Goal: Task Accomplishment & Management: Manage account settings

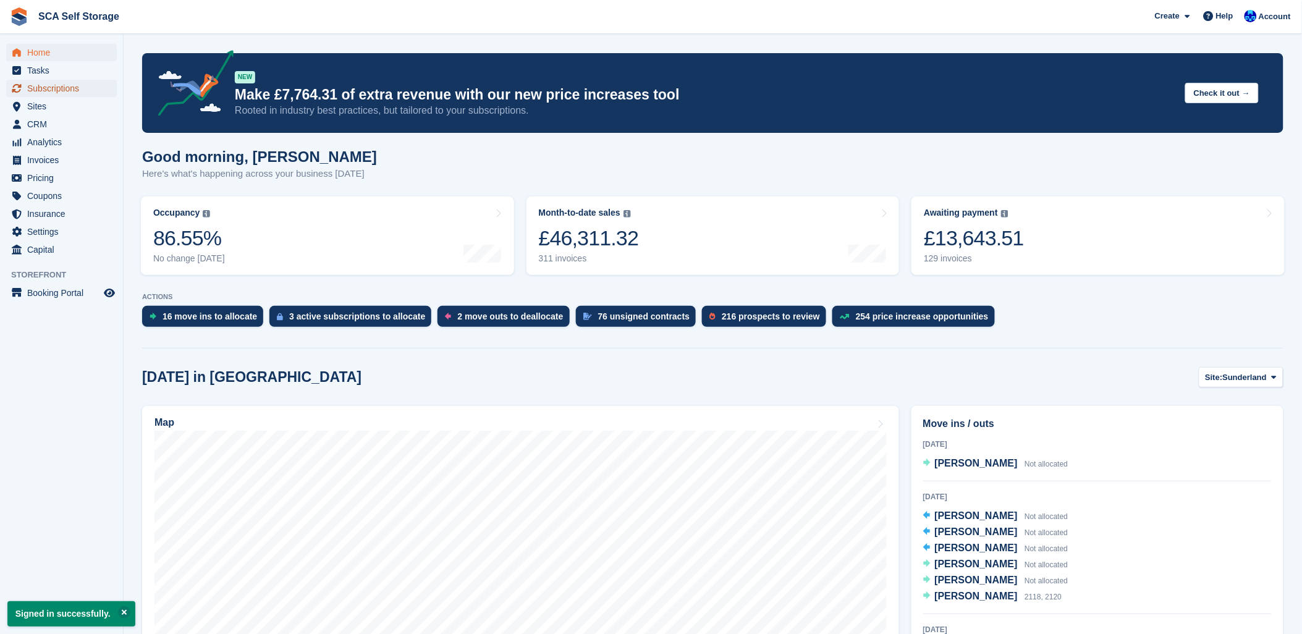
click at [66, 91] on span "Subscriptions" at bounding box center [64, 88] width 74 height 17
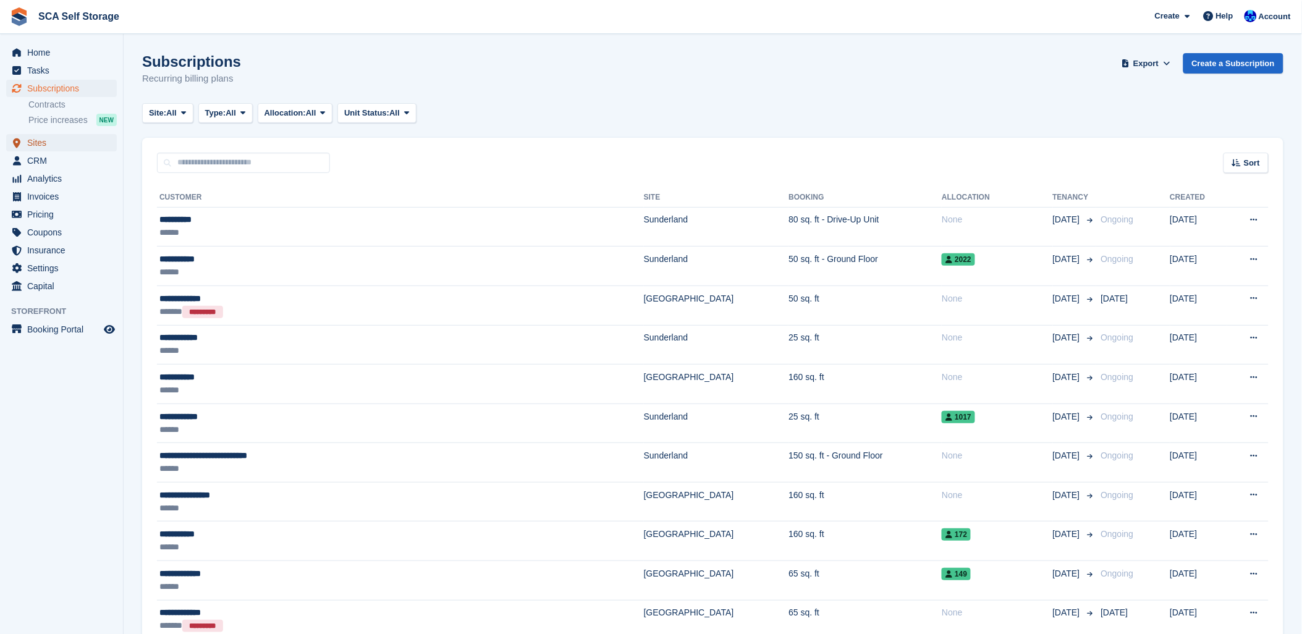
click at [27, 147] on link "Sites" at bounding box center [61, 142] width 111 height 17
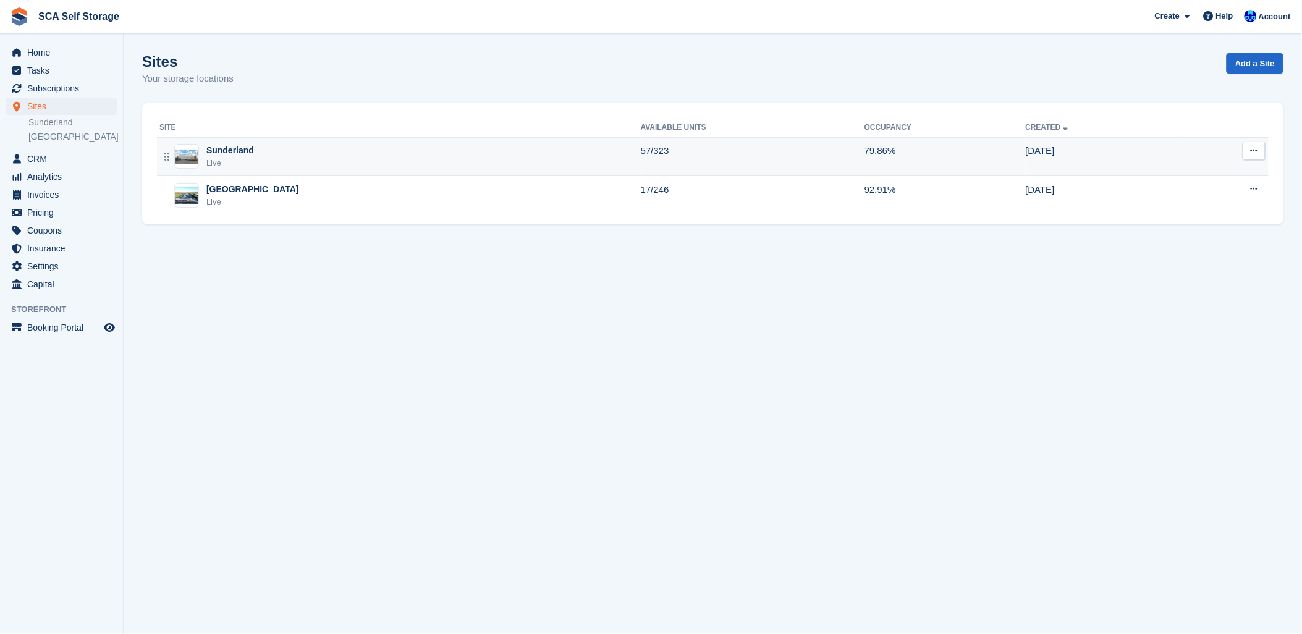
click at [292, 162] on div "Sunderland Live" at bounding box center [399, 156] width 481 height 25
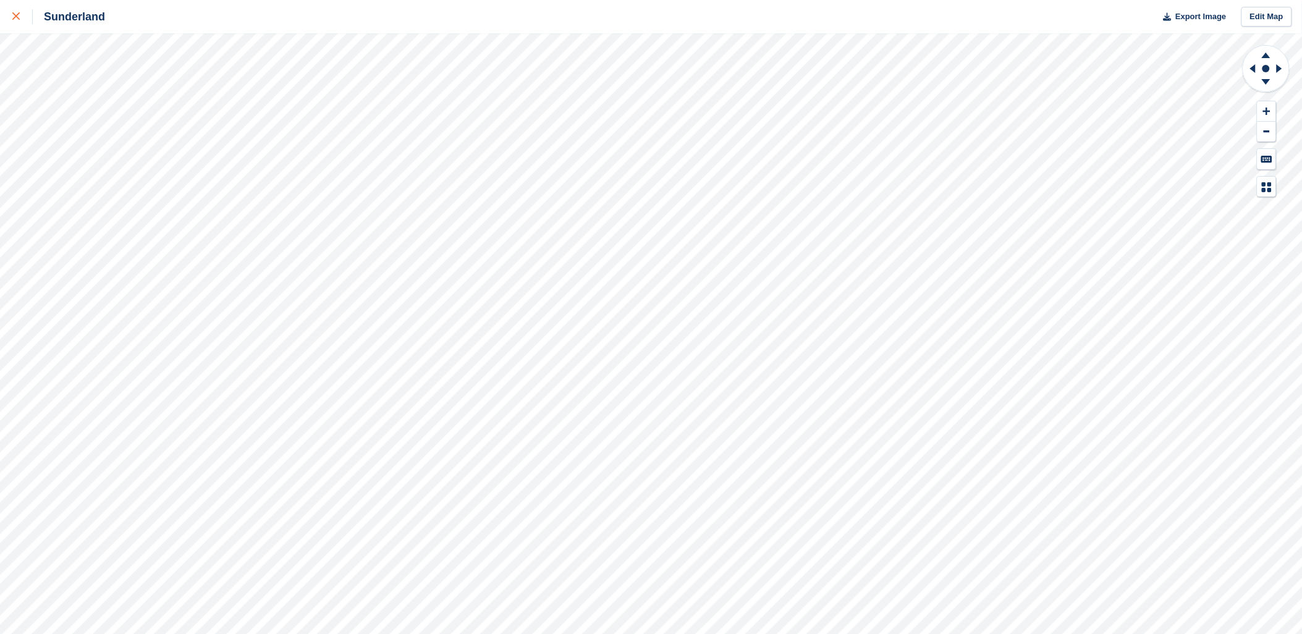
click at [19, 22] on div at bounding box center [22, 16] width 20 height 15
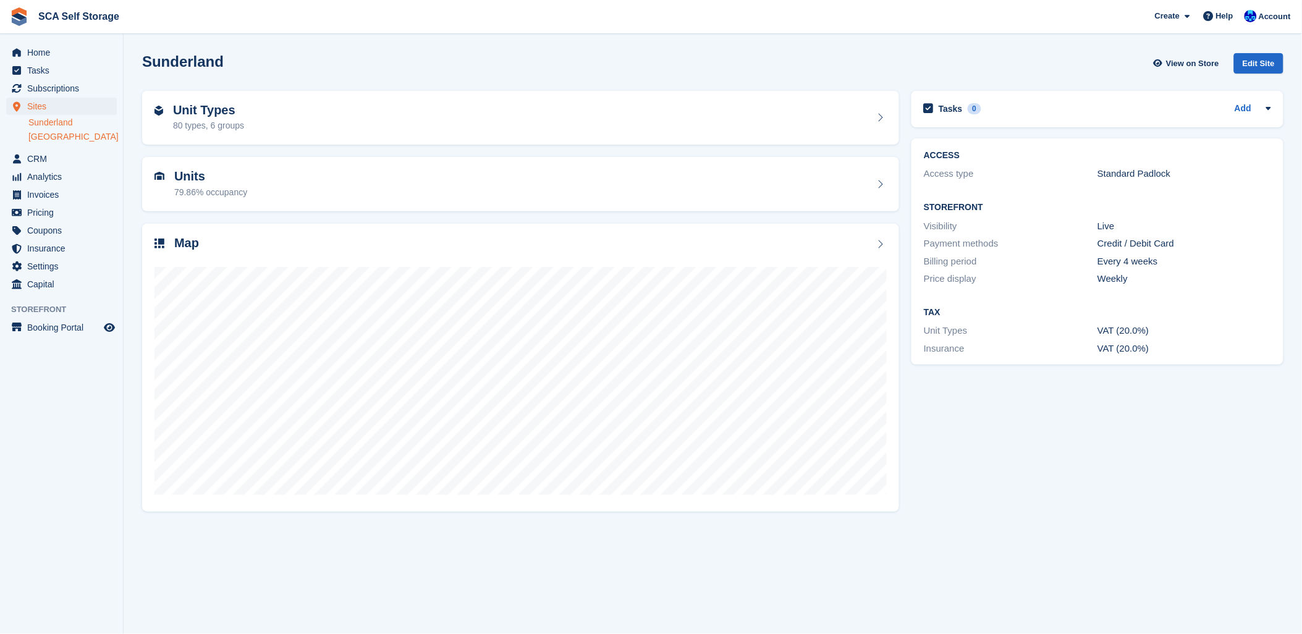
click at [48, 137] on link "[GEOGRAPHIC_DATA]" at bounding box center [72, 137] width 88 height 12
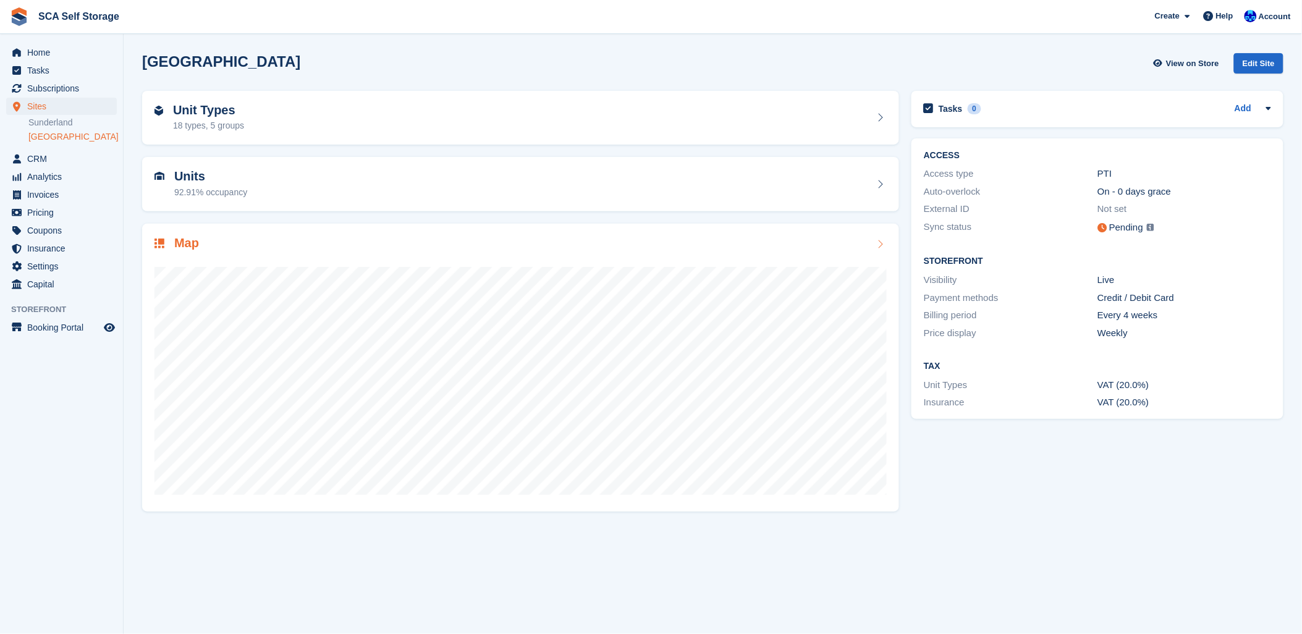
click at [277, 263] on div at bounding box center [520, 375] width 732 height 247
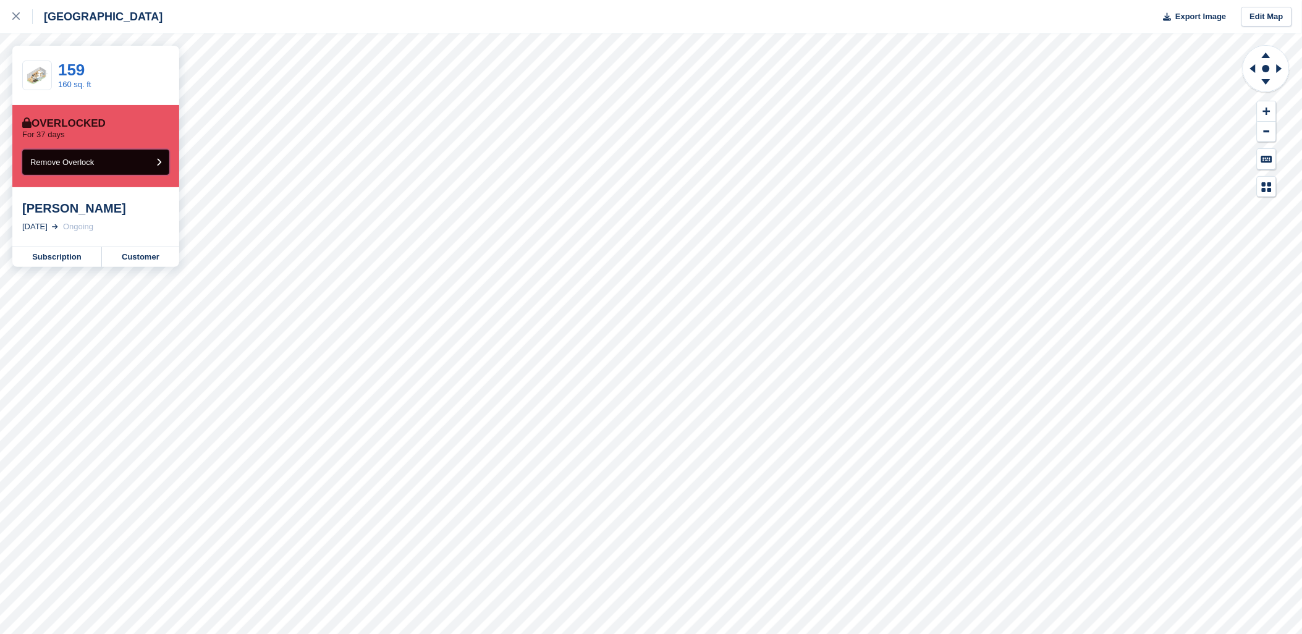
click at [120, 161] on button "Remove Overlock" at bounding box center [95, 162] width 147 height 25
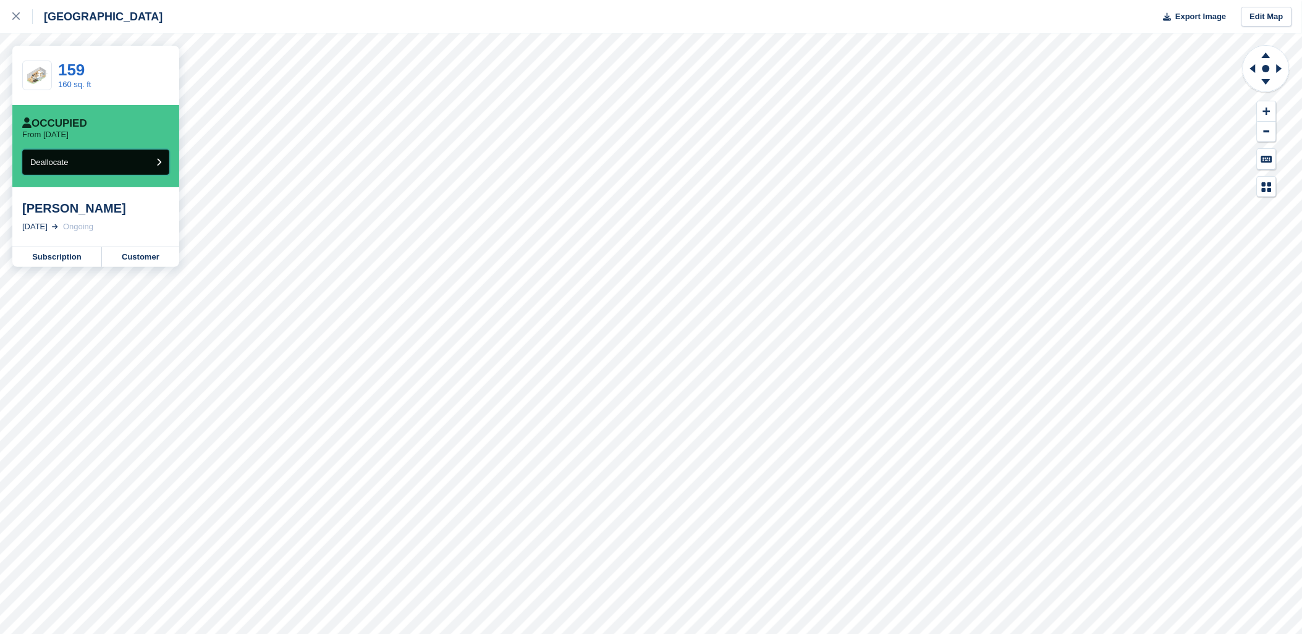
click at [106, 168] on button "Deallocate" at bounding box center [95, 162] width 147 height 25
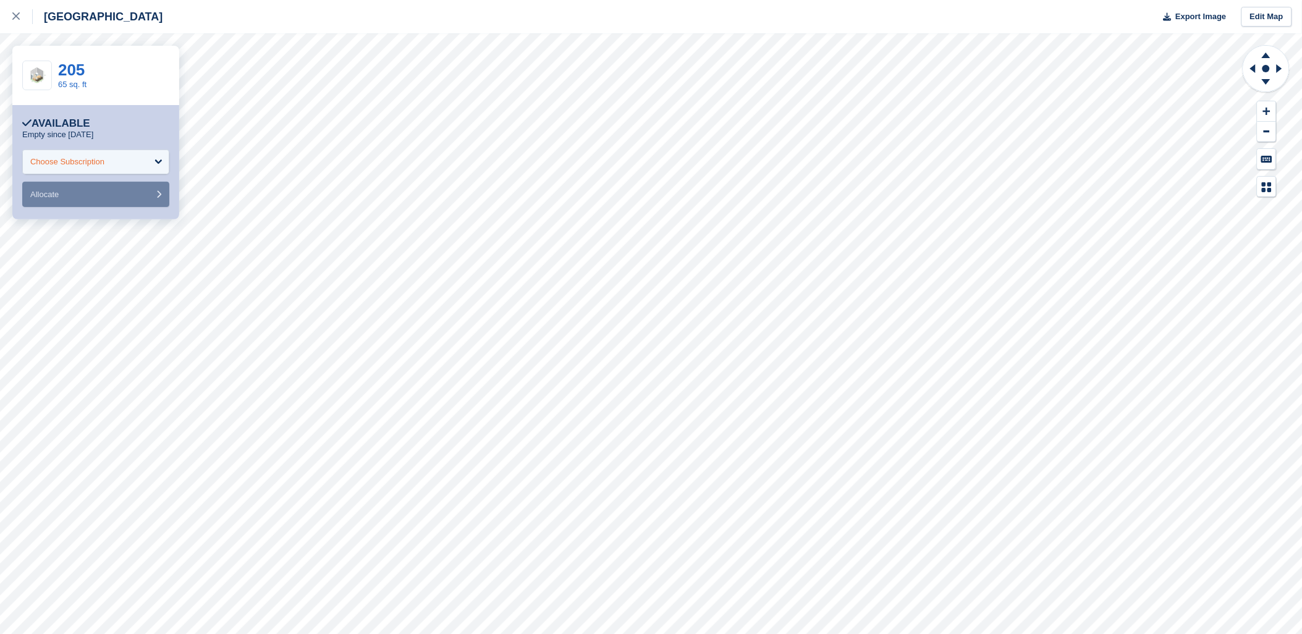
click at [152, 151] on div "Choose Subscription" at bounding box center [95, 162] width 147 height 25
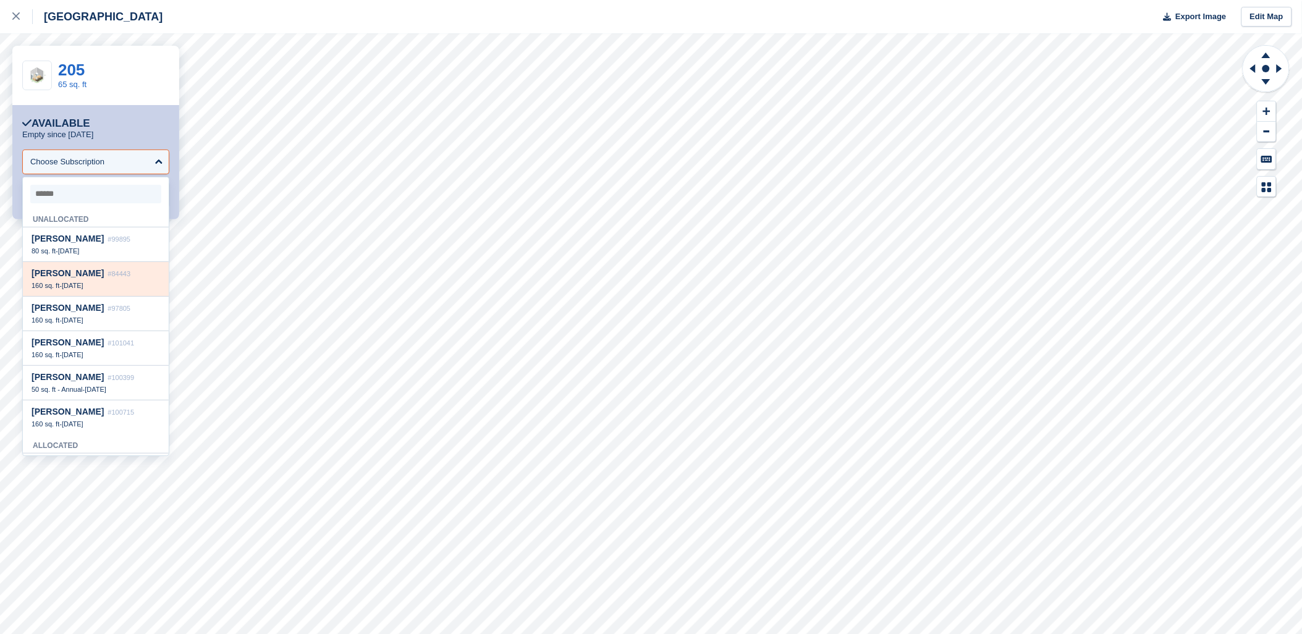
click at [108, 275] on span "#84443" at bounding box center [119, 273] width 23 height 7
select select "*****"
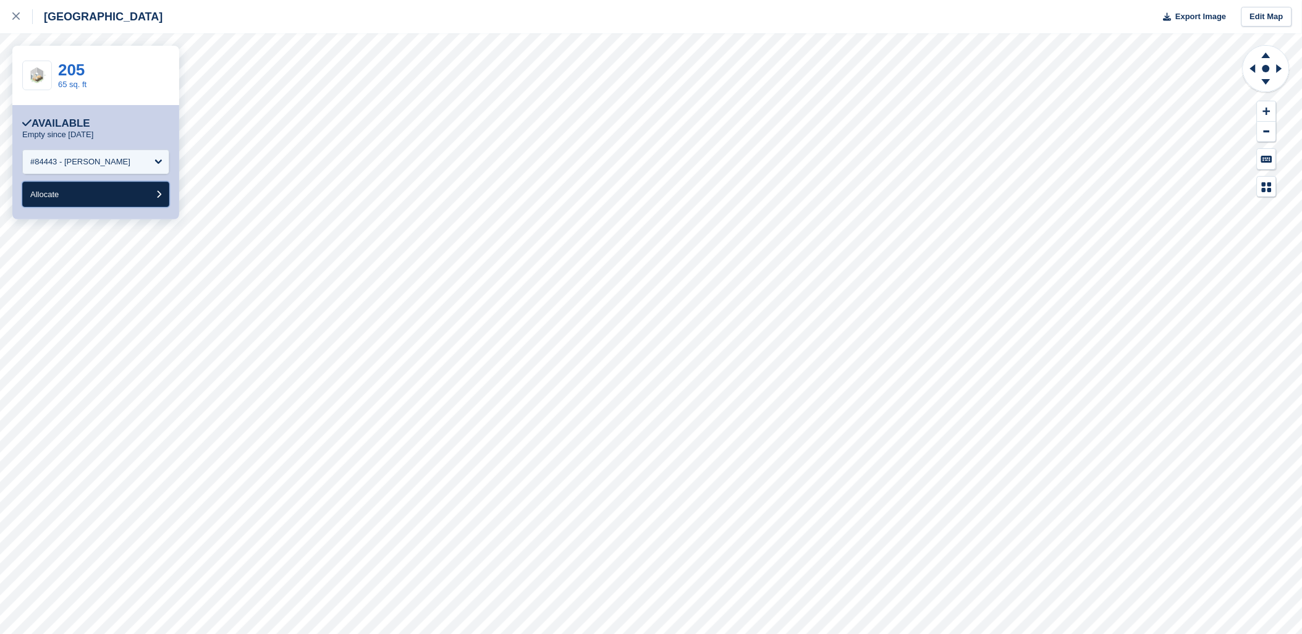
click at [82, 190] on button "Allocate" at bounding box center [95, 194] width 147 height 25
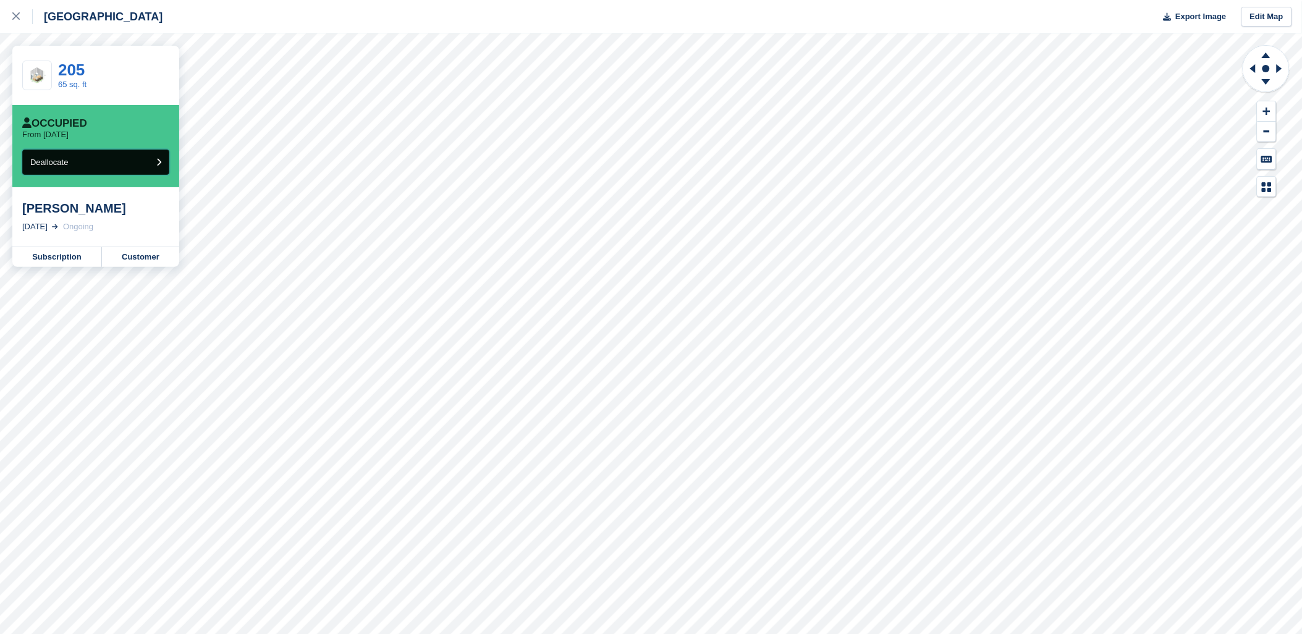
click at [114, 167] on button "Deallocate" at bounding box center [95, 162] width 147 height 25
click at [133, 263] on link "Customer" at bounding box center [140, 257] width 77 height 20
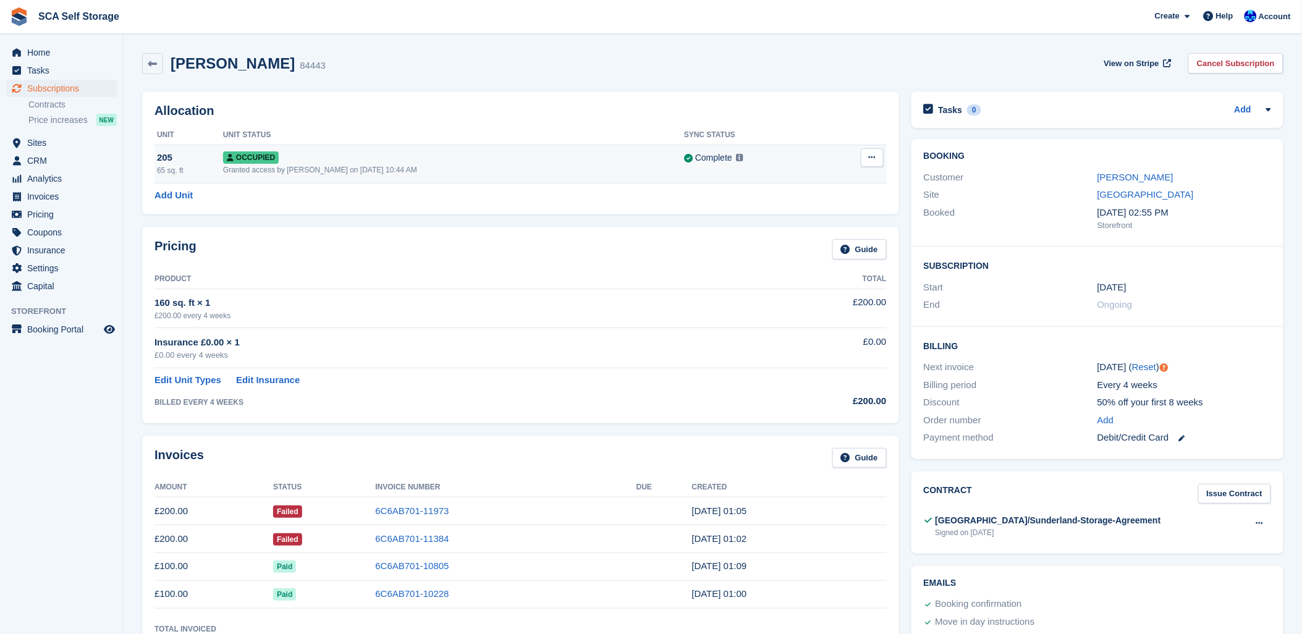
click at [862, 155] on button at bounding box center [872, 157] width 23 height 19
click at [822, 199] on div "Overlock Deallocate" at bounding box center [824, 195] width 119 height 54
click at [820, 205] on p "Deallocate" at bounding box center [824, 208] width 108 height 16
click at [816, 181] on p "Overlock" at bounding box center [824, 182] width 108 height 16
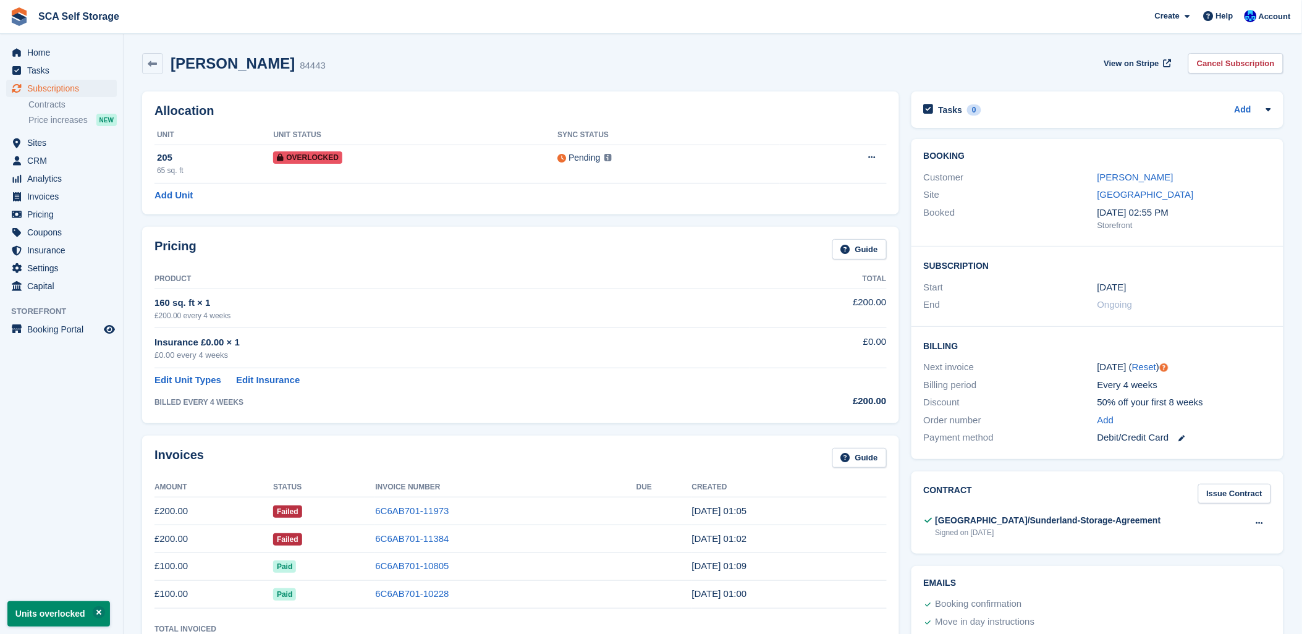
drag, startPoint x: 787, startPoint y: 60, endPoint x: 423, endPoint y: 77, distance: 364.9
click at [781, 60] on div "Ali Hoxha 84443 View on Stripe Cancel Subscription" at bounding box center [712, 63] width 1141 height 21
click at [31, 143] on span "Sites" at bounding box center [64, 142] width 74 height 17
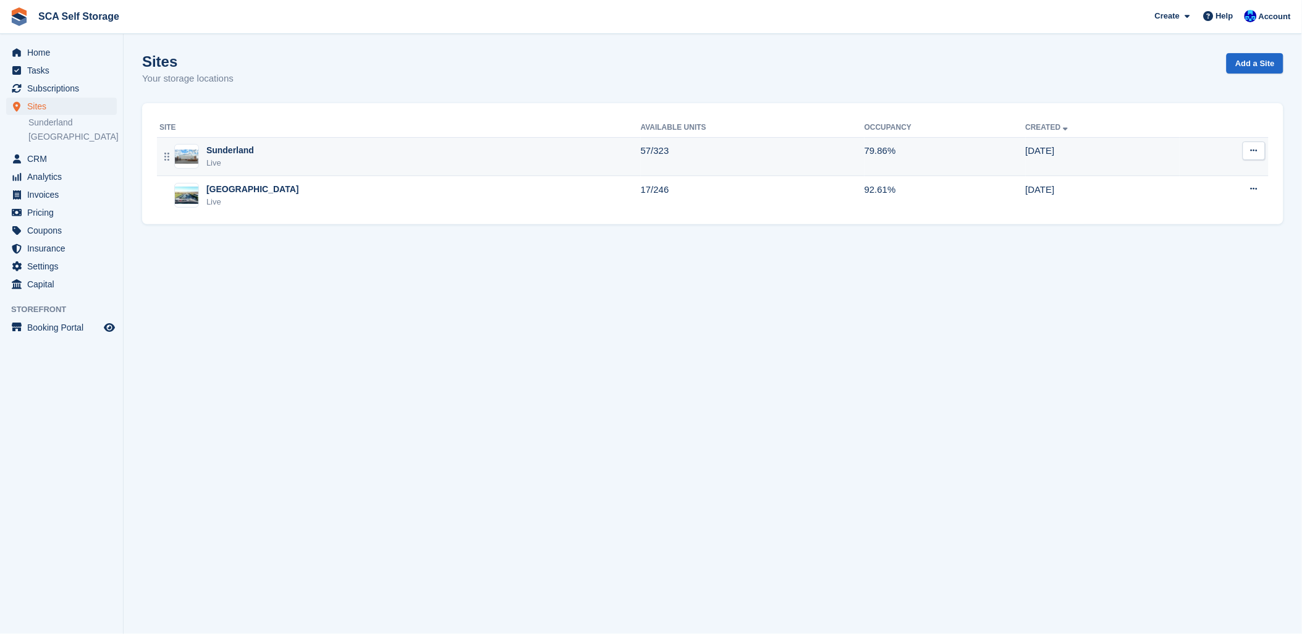
click at [320, 148] on div "Sunderland Live" at bounding box center [399, 156] width 481 height 25
drag, startPoint x: 278, startPoint y: 60, endPoint x: 646, endPoint y: 62, distance: 367.6
click at [280, 62] on div "Sites Your storage locations Add a Site" at bounding box center [712, 77] width 1141 height 48
click at [822, 69] on div "Sites Your storage locations Add a Site" at bounding box center [712, 77] width 1141 height 48
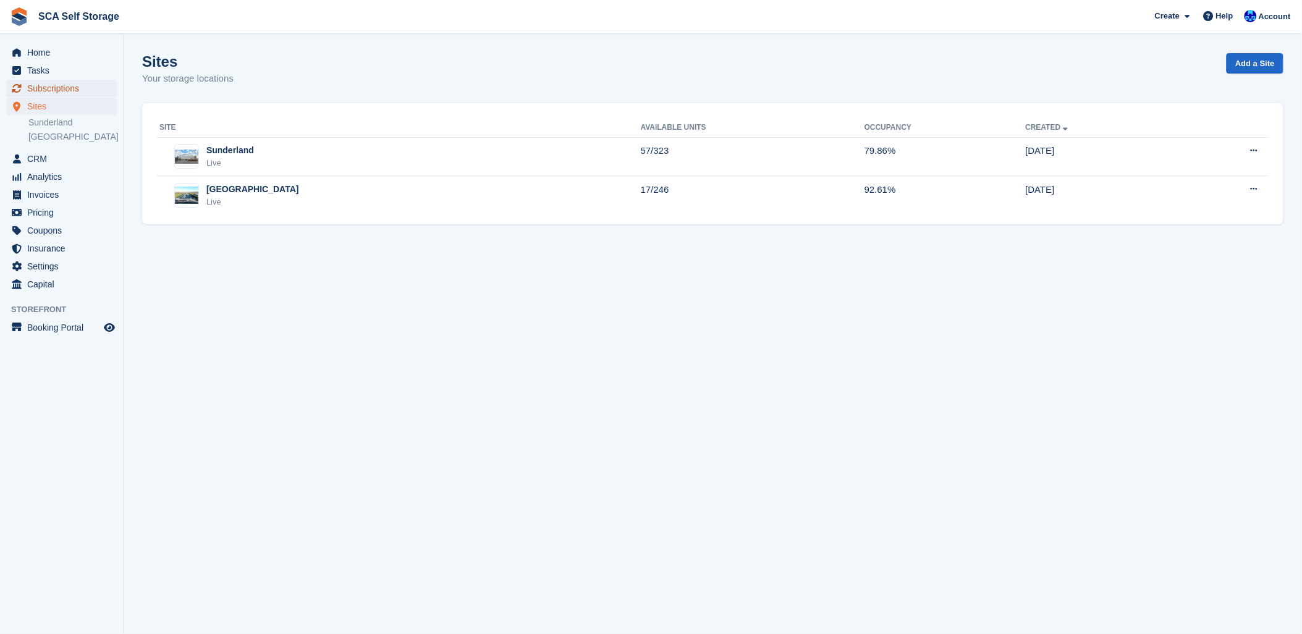
click at [31, 93] on span "Subscriptions" at bounding box center [64, 88] width 74 height 17
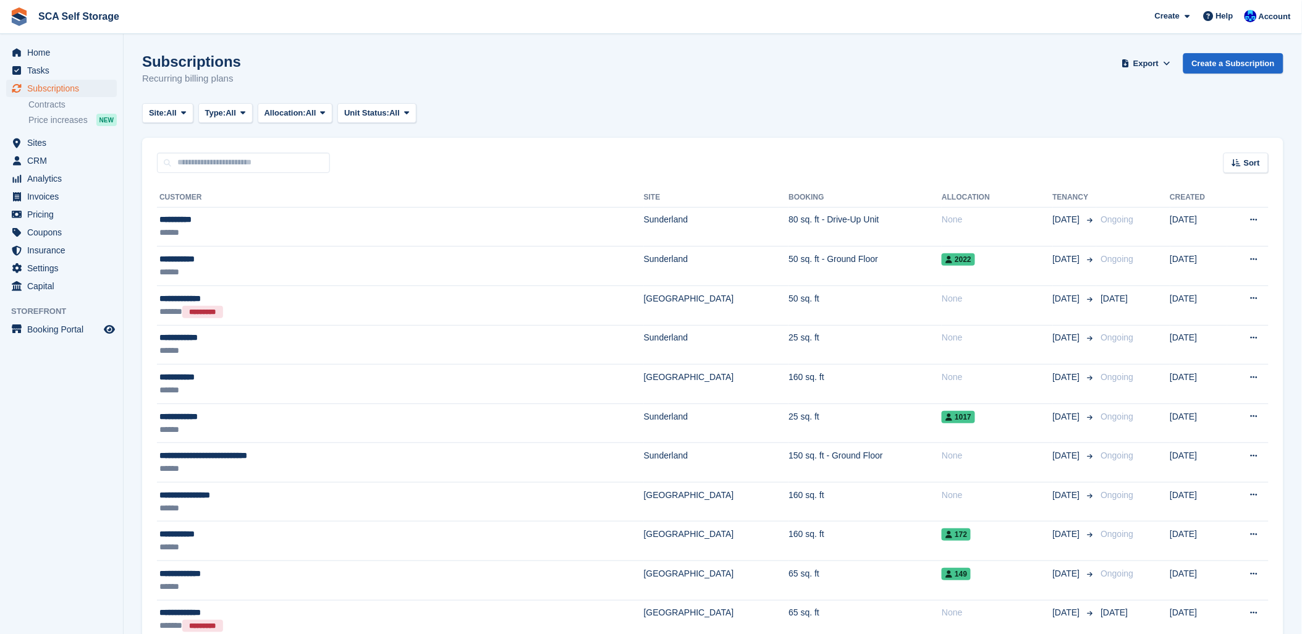
click at [54, 112] on li "Price increases NEW" at bounding box center [75, 119] width 95 height 15
drag, startPoint x: 48, startPoint y: 132, endPoint x: 44, endPoint y: 138, distance: 7.2
click at [48, 133] on div "Subscriptions Subscriptions Subscriptions Contracts Price increases NEW Contrac…" at bounding box center [61, 107] width 123 height 54
click at [44, 138] on span "Sites" at bounding box center [64, 142] width 74 height 17
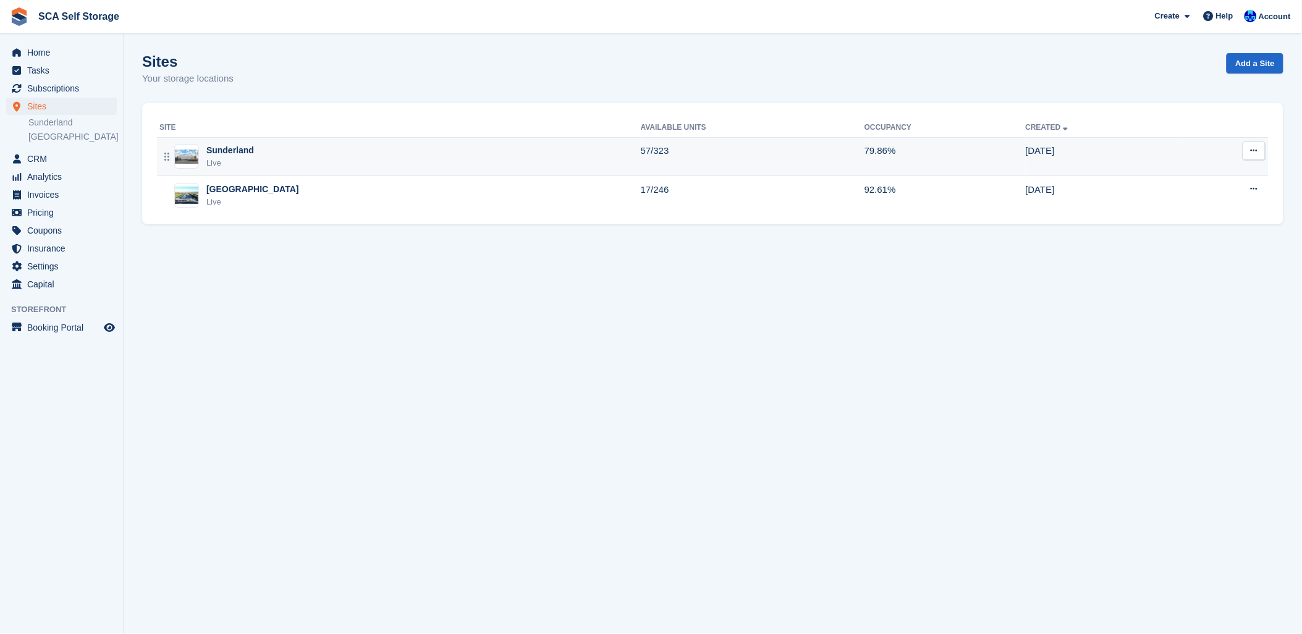
click at [219, 159] on div "Live" at bounding box center [230, 163] width 48 height 12
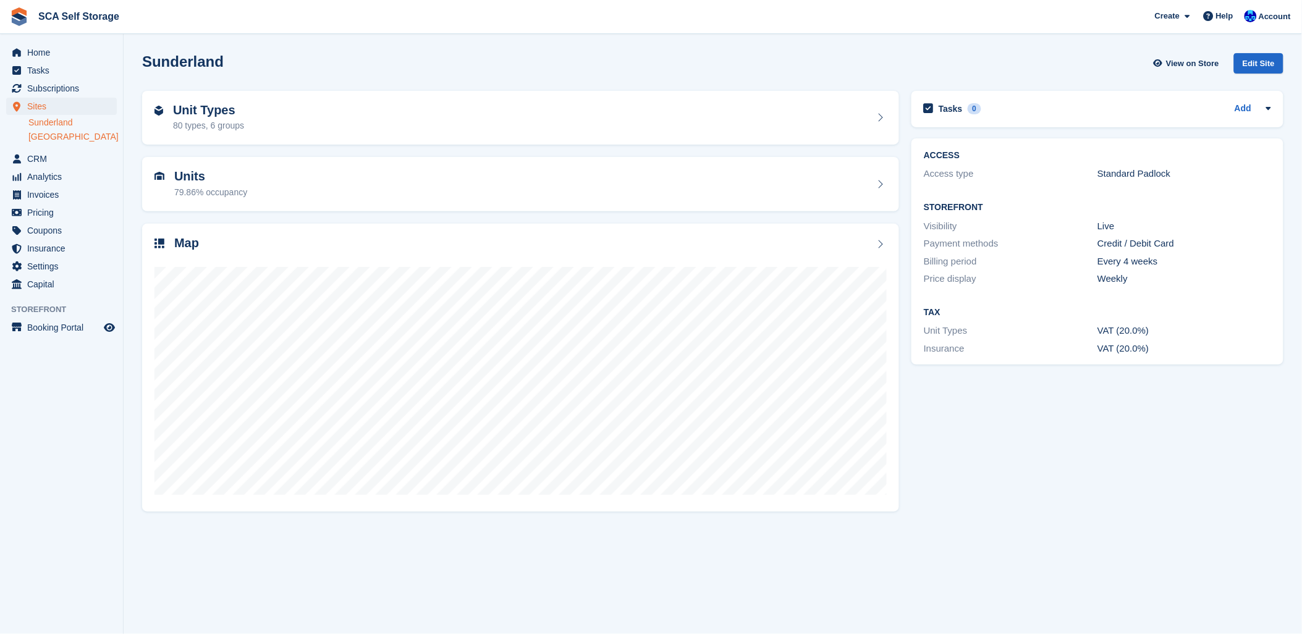
click at [43, 136] on link "[GEOGRAPHIC_DATA]" at bounding box center [72, 137] width 88 height 12
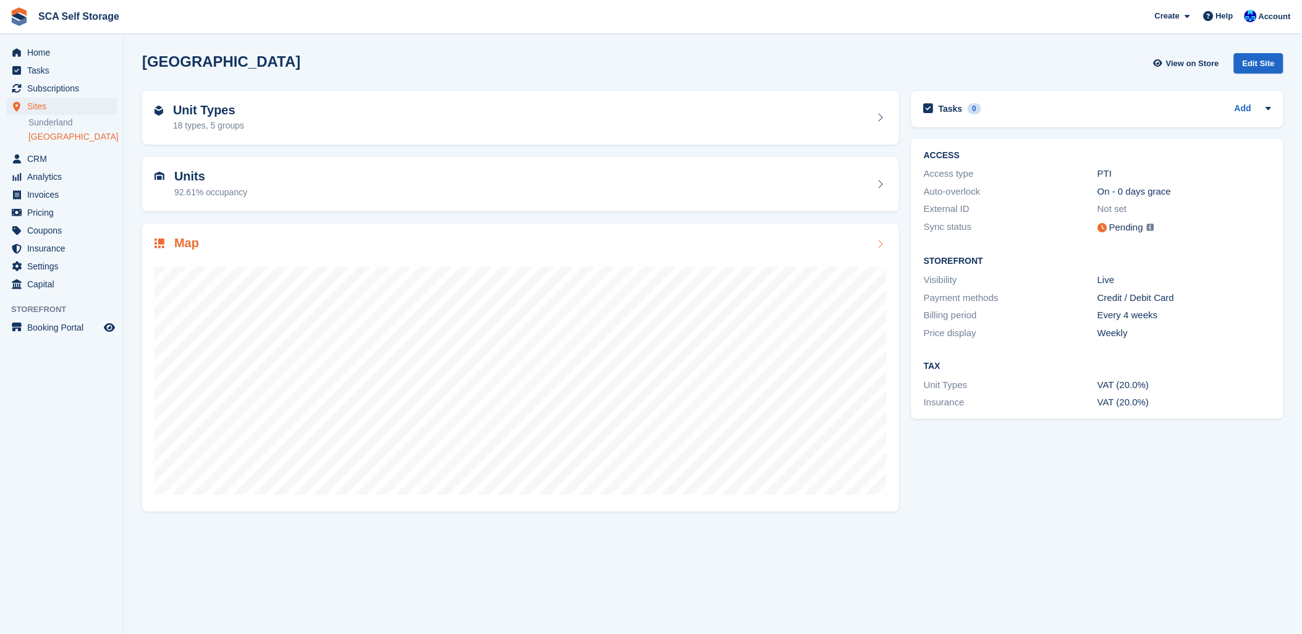
click at [242, 250] on div "Map" at bounding box center [520, 244] width 732 height 17
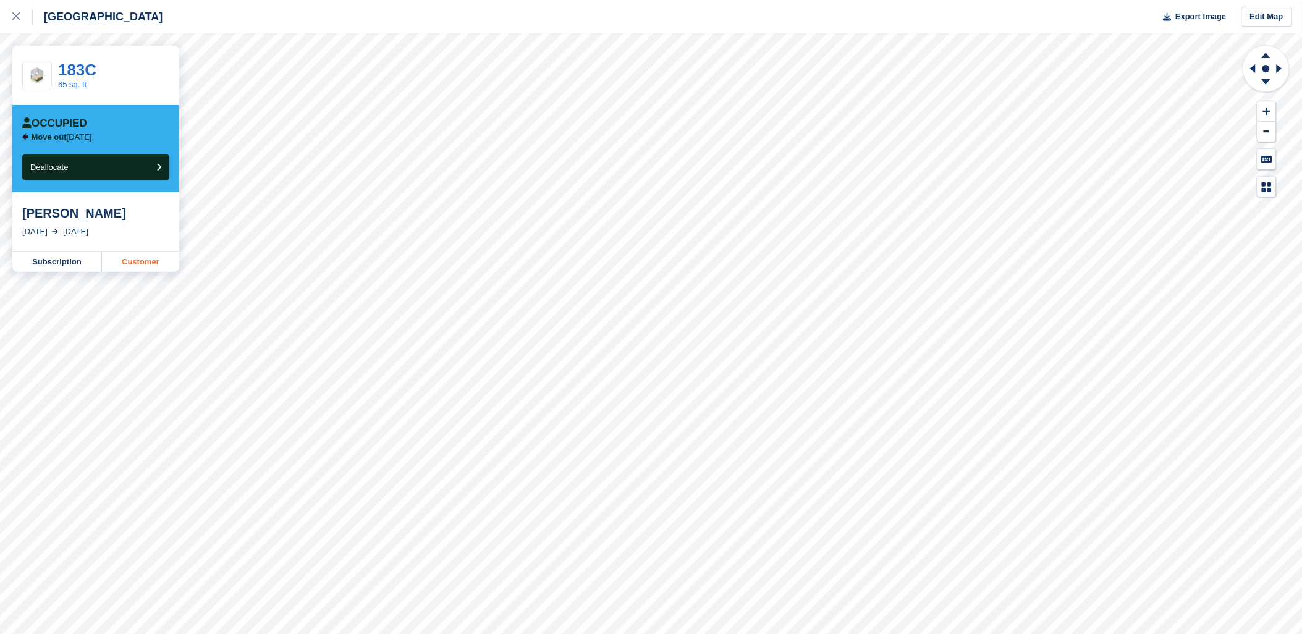
click at [161, 256] on link "Customer" at bounding box center [140, 262] width 77 height 20
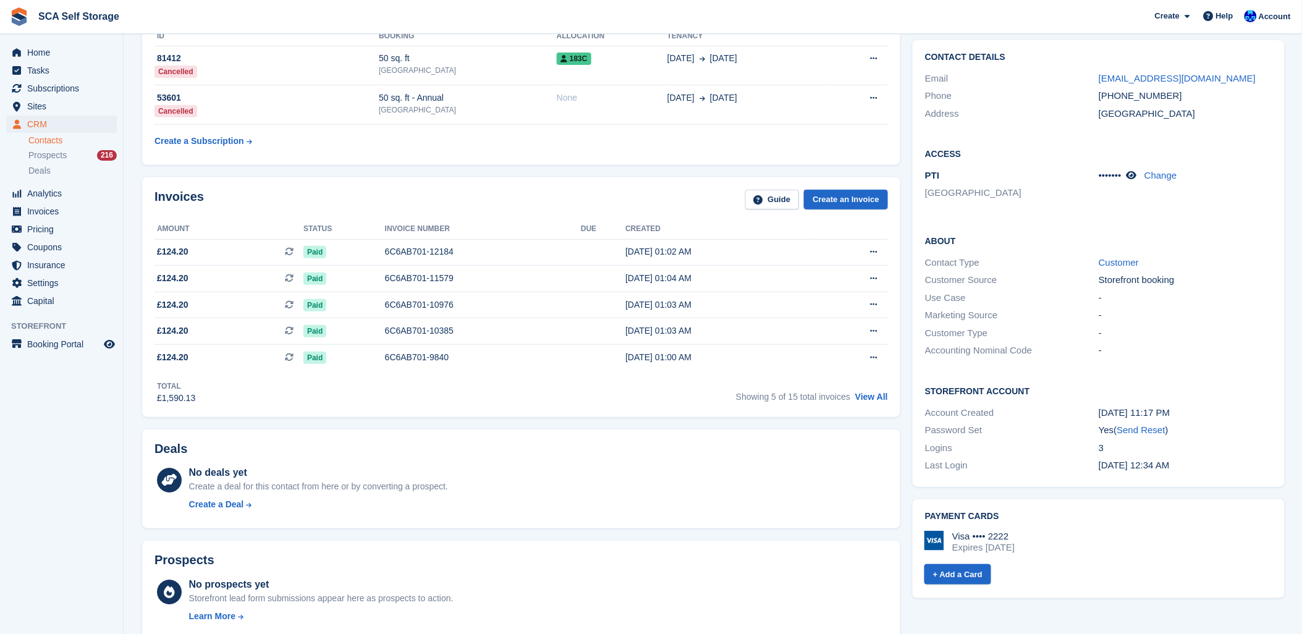
scroll to position [69, 0]
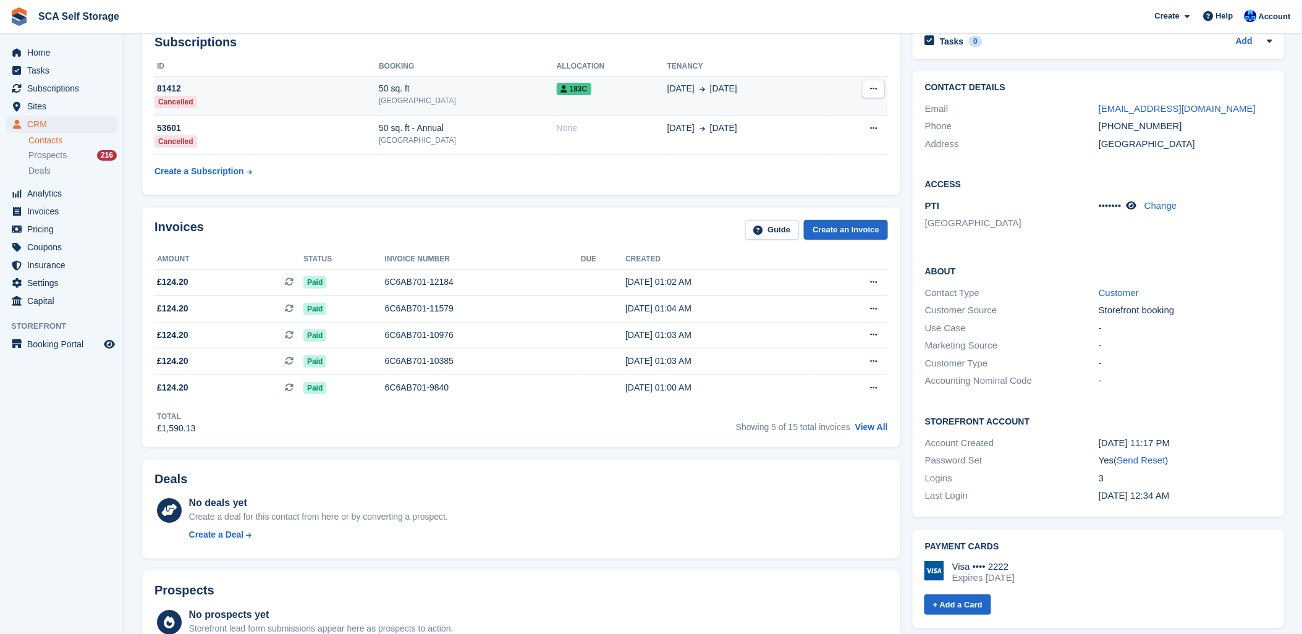
click at [508, 90] on div "50 sq. ft" at bounding box center [468, 88] width 178 height 13
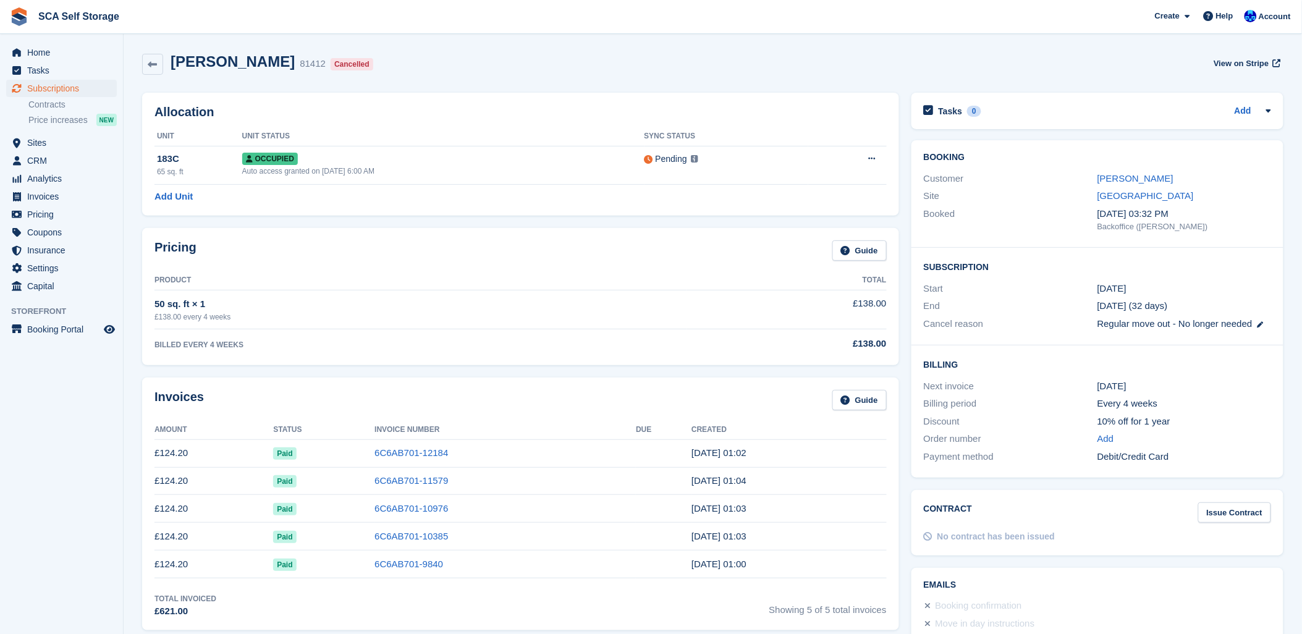
click at [371, 381] on div "Invoices Guide Amount Status Invoice Number Due Created £124.20 Paid 6C6AB701-1…" at bounding box center [520, 503] width 757 height 253
click at [444, 68] on div "[PERSON_NAME] 81412 Cancelled View on Stripe" at bounding box center [712, 64] width 1141 height 22
click at [33, 140] on span "Sites" at bounding box center [64, 142] width 74 height 17
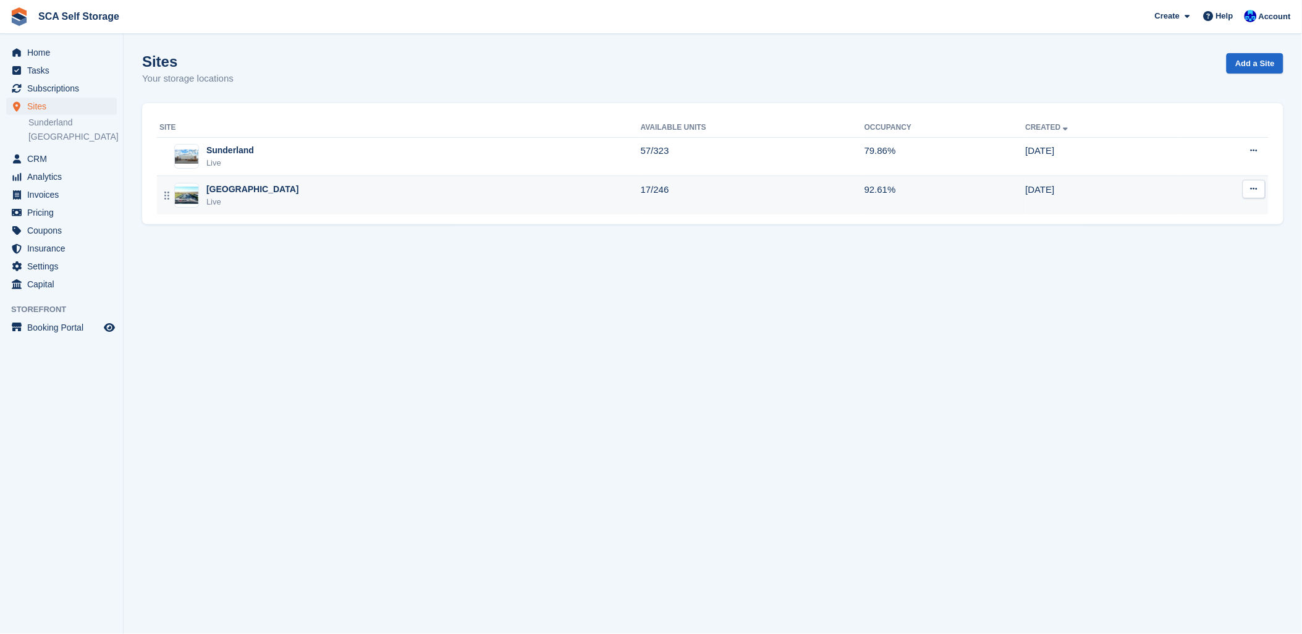
click at [223, 193] on div "[GEOGRAPHIC_DATA]" at bounding box center [252, 189] width 93 height 13
